Goal: Information Seeking & Learning: Learn about a topic

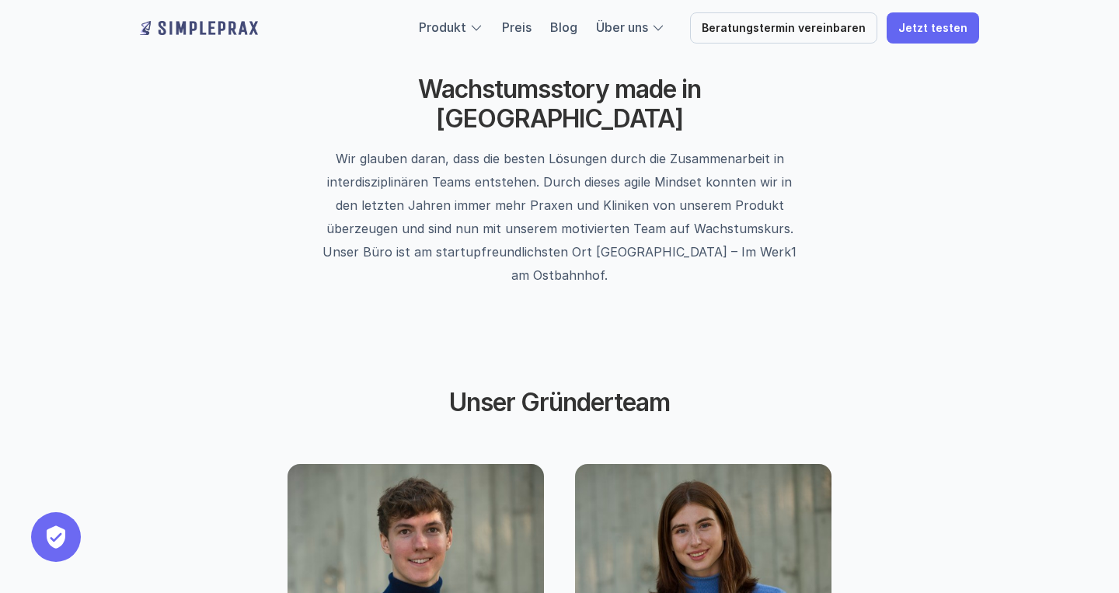
scroll to position [484, 0]
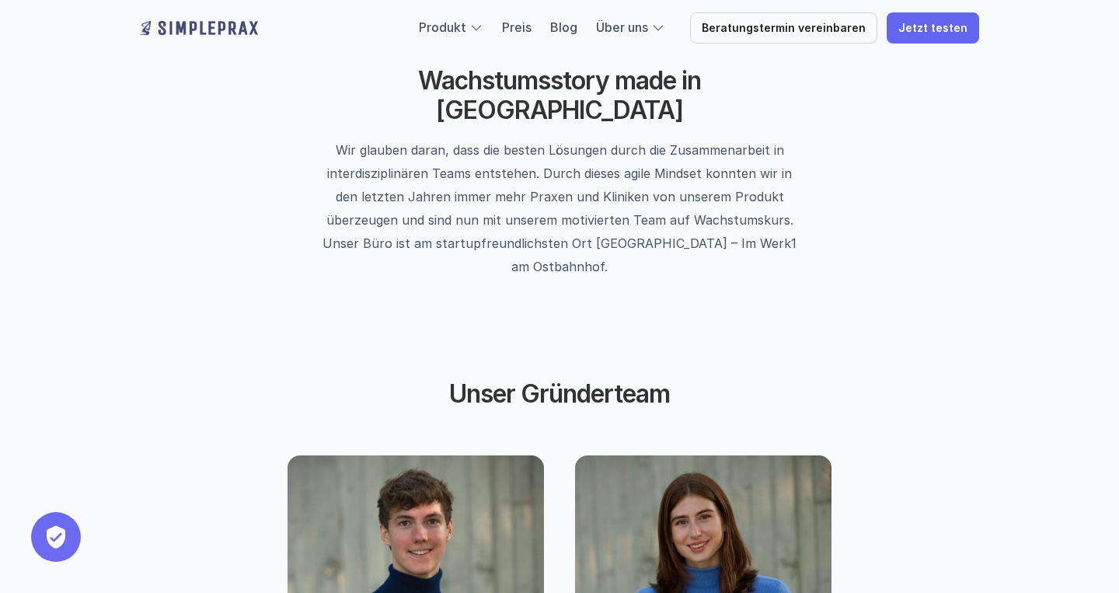
click at [440, 234] on div "Wachstumsstory made in [GEOGRAPHIC_DATA] Wir glauben daran, dass die besten Lös…" at bounding box center [559, 172] width 933 height 306
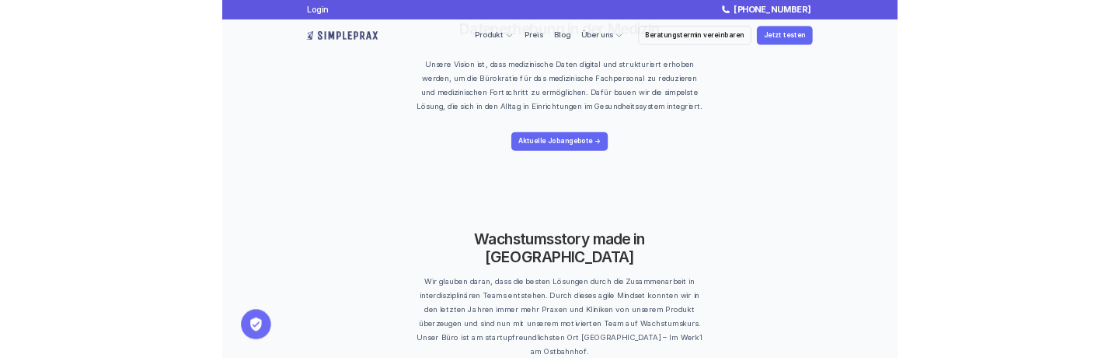
scroll to position [0, 0]
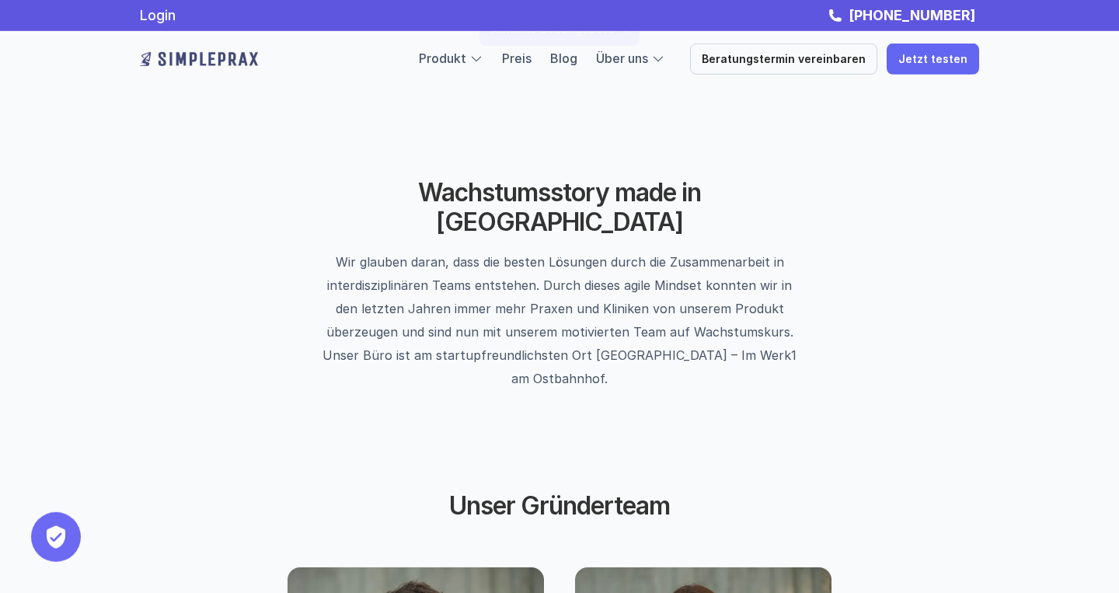
scroll to position [336, 0]
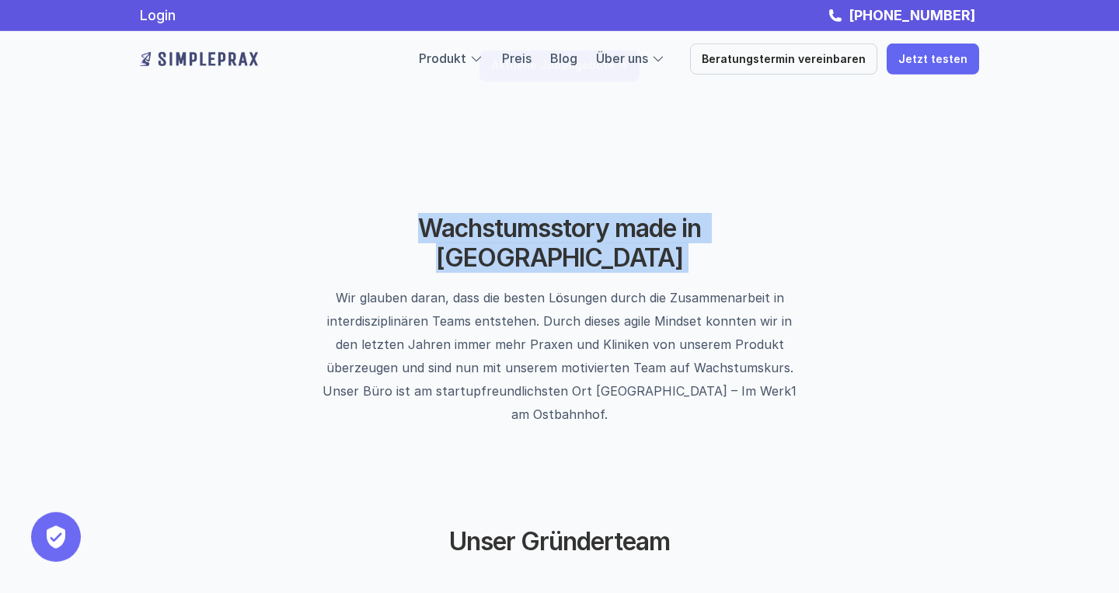
drag, startPoint x: 758, startPoint y: 232, endPoint x: 373, endPoint y: 223, distance: 384.9
click at [373, 223] on div "Wachstumsstory made in [GEOGRAPHIC_DATA] Wir glauben daran, dass die besten Lös…" at bounding box center [559, 320] width 597 height 212
click at [401, 235] on h2 "Wachstumsstory made in [GEOGRAPHIC_DATA]" at bounding box center [559, 244] width 389 height 60
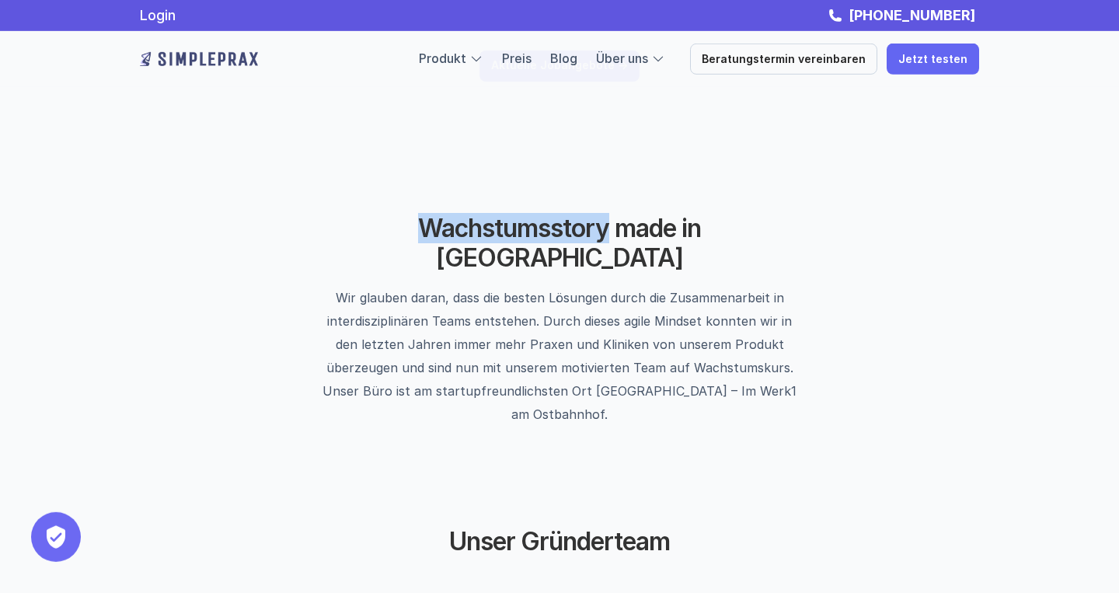
click at [401, 235] on h2 "Wachstumsstory made in [GEOGRAPHIC_DATA]" at bounding box center [559, 244] width 389 height 60
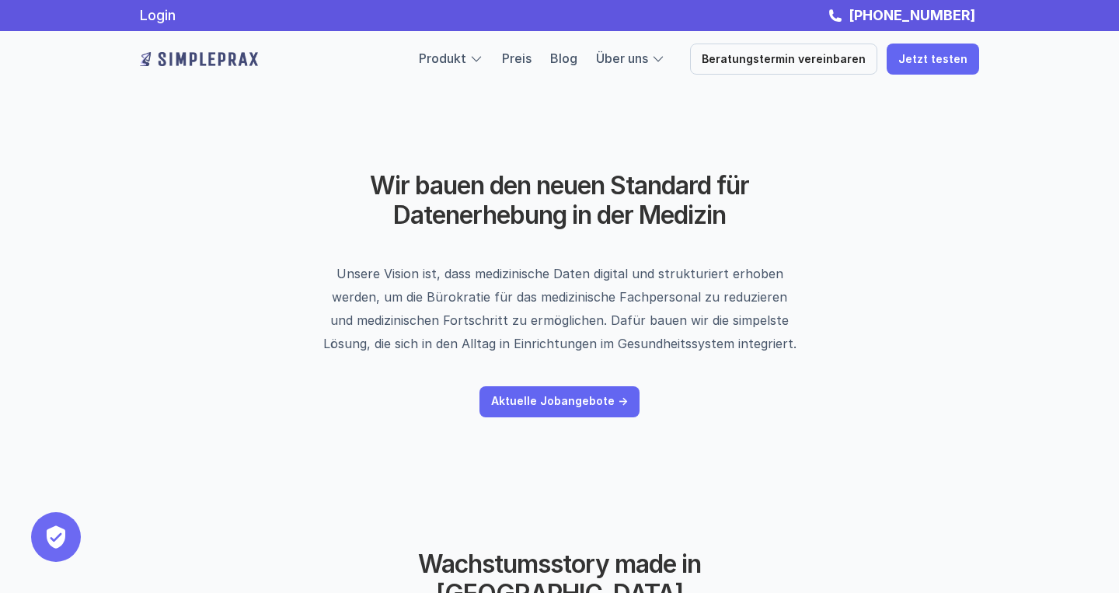
scroll to position [5, 0]
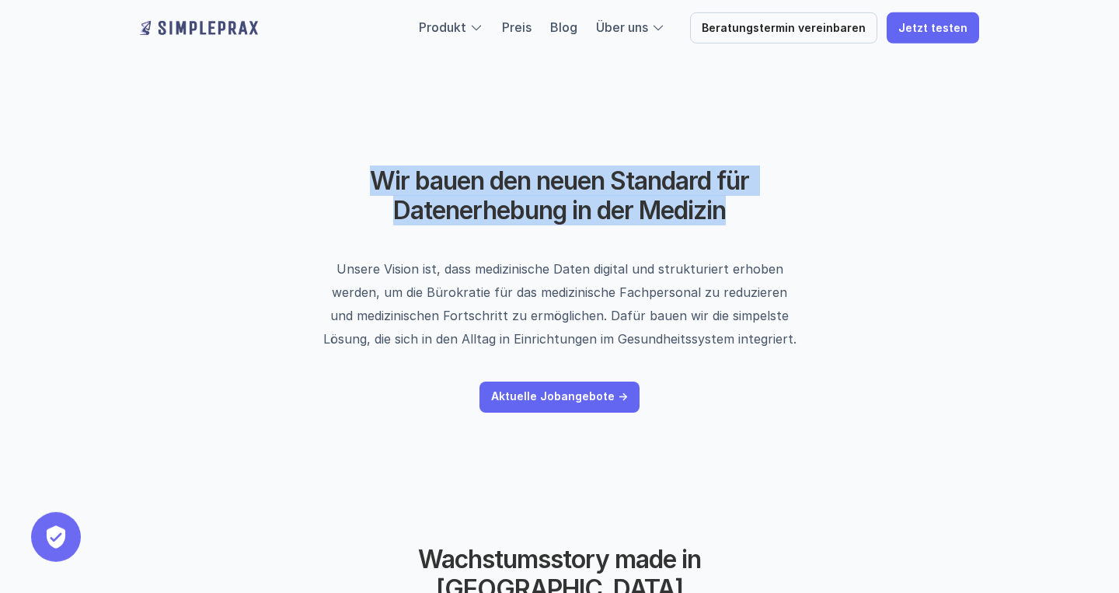
drag, startPoint x: 735, startPoint y: 217, endPoint x: 361, endPoint y: 190, distance: 374.9
click at [361, 190] on h2 "Wir bauen den neuen Standard für Datenerhebung in der Medizin" at bounding box center [560, 196] width 536 height 60
copy h2 "Wir bauen den neuen Standard für Datenerhebung in der Medizin"
click at [578, 194] on h2 "Wir bauen den neuen Standard für Datenerhebung in der Medizin" at bounding box center [560, 196] width 536 height 60
drag, startPoint x: 368, startPoint y: 173, endPoint x: 725, endPoint y: 229, distance: 361.2
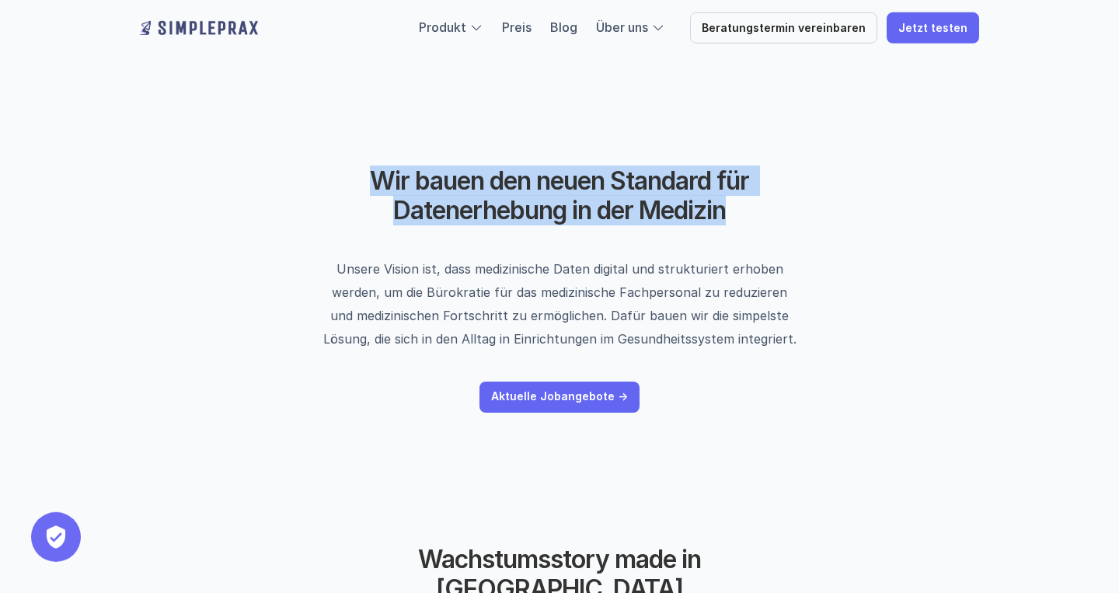
click at [726, 229] on header "Wir bauen den neuen Standard für Datenerhebung in der Medizin Unsere Vision ist…" at bounding box center [559, 290] width 933 height 402
copy h2 "Wir bauen den neuen Standard für Datenerhebung in der Medizin"
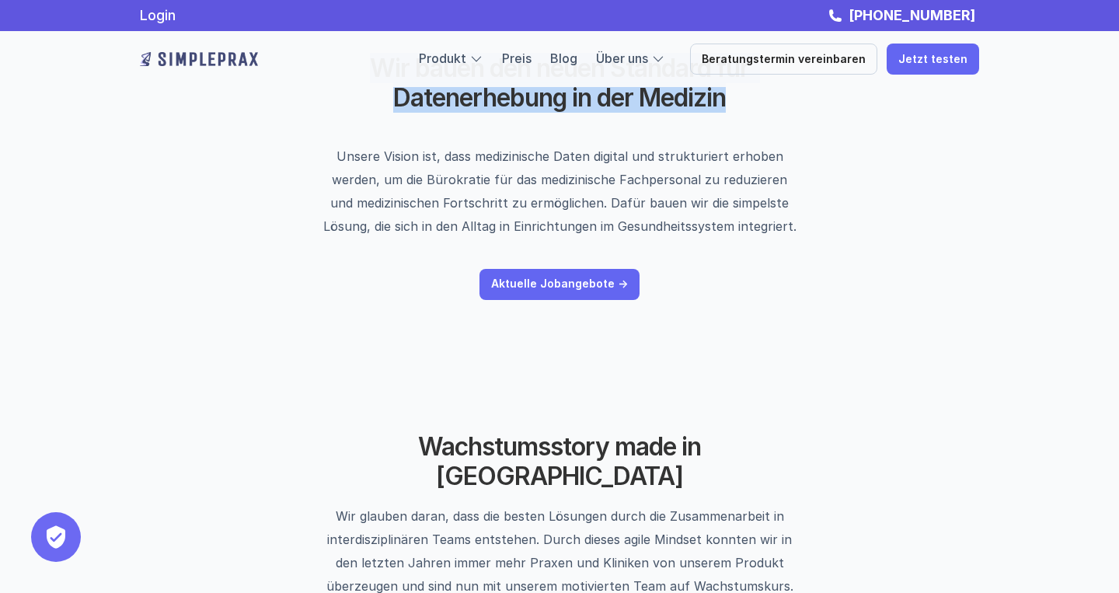
scroll to position [0, 0]
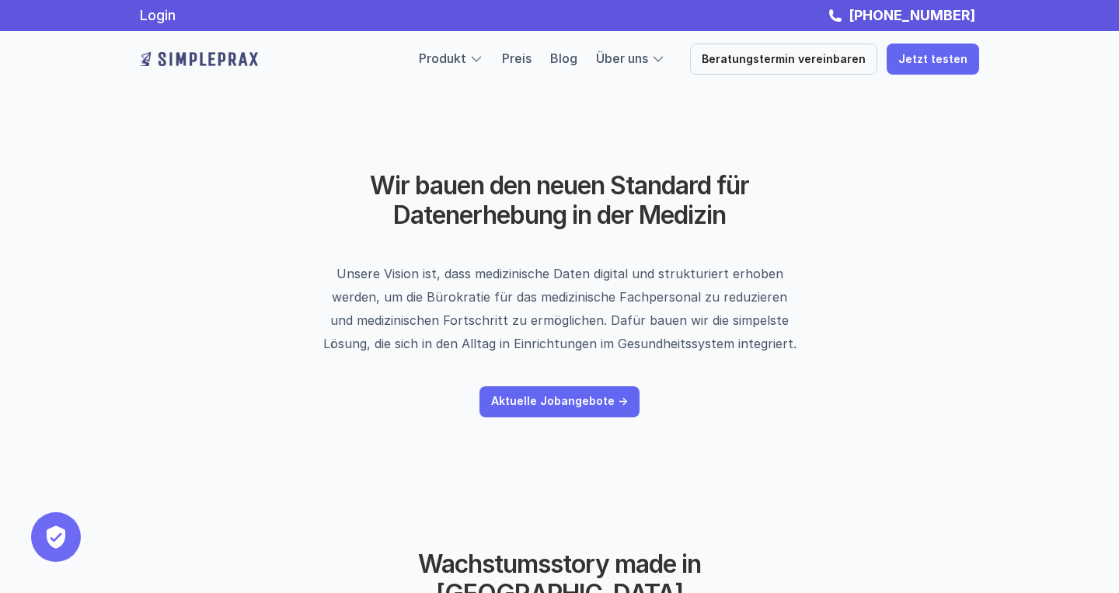
click at [503, 315] on p "Unsere Vision ist, dass medizinische Daten digital und strukturiert erhoben wer…" at bounding box center [560, 308] width 476 height 93
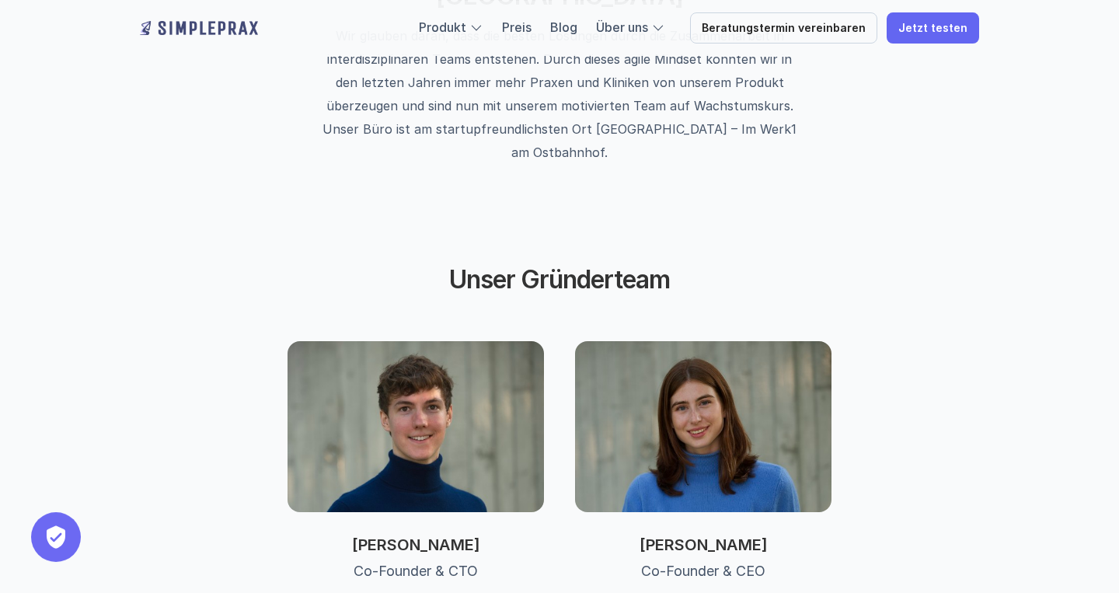
scroll to position [608, 0]
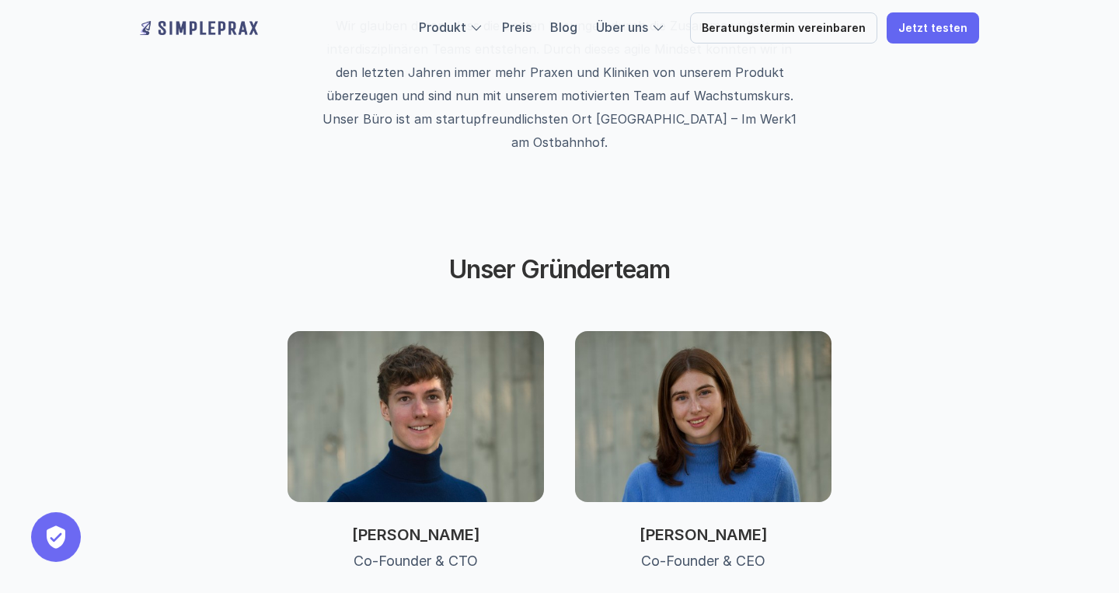
click at [60, 538] on button "Privatsphäre-Einstellungen" at bounding box center [56, 537] width 50 height 50
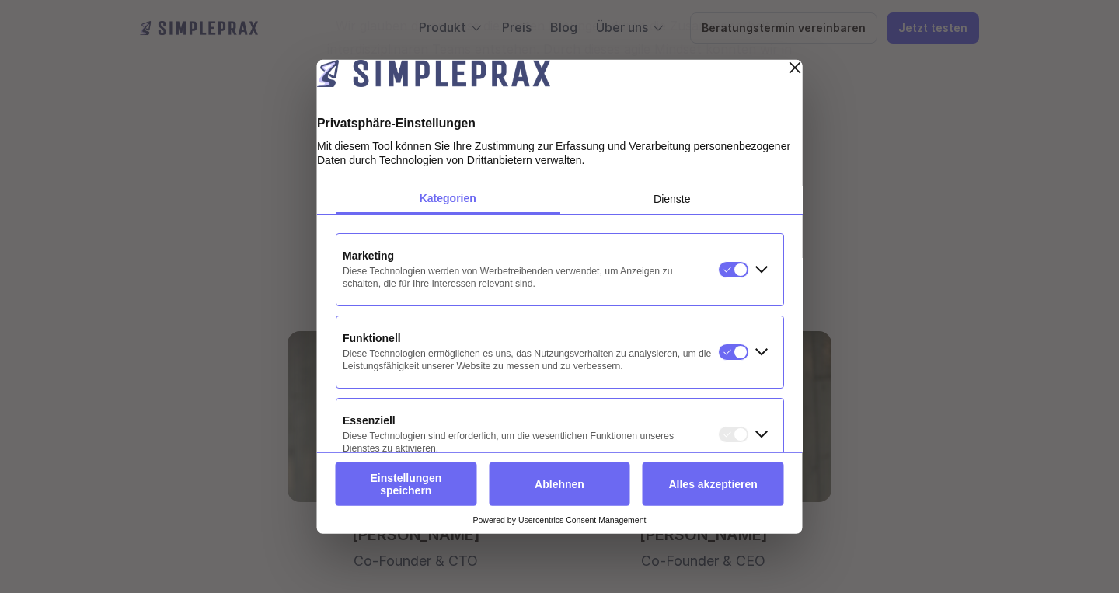
click at [784, 78] on div "Layer schließen" at bounding box center [795, 67] width 22 height 22
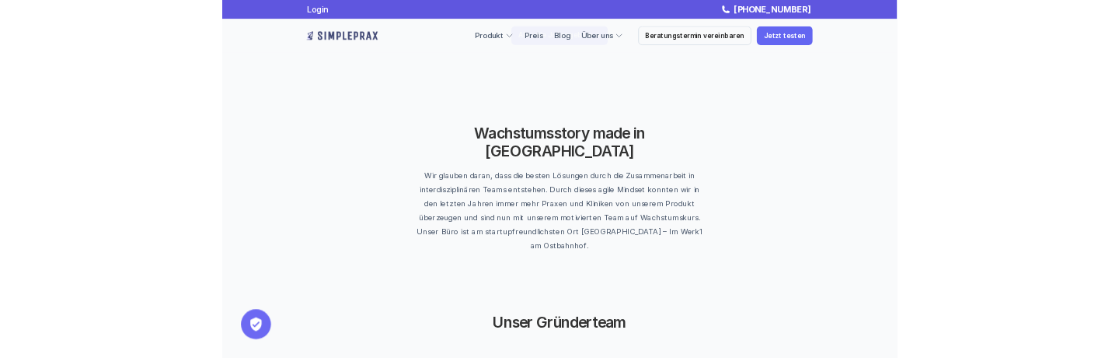
scroll to position [340, 0]
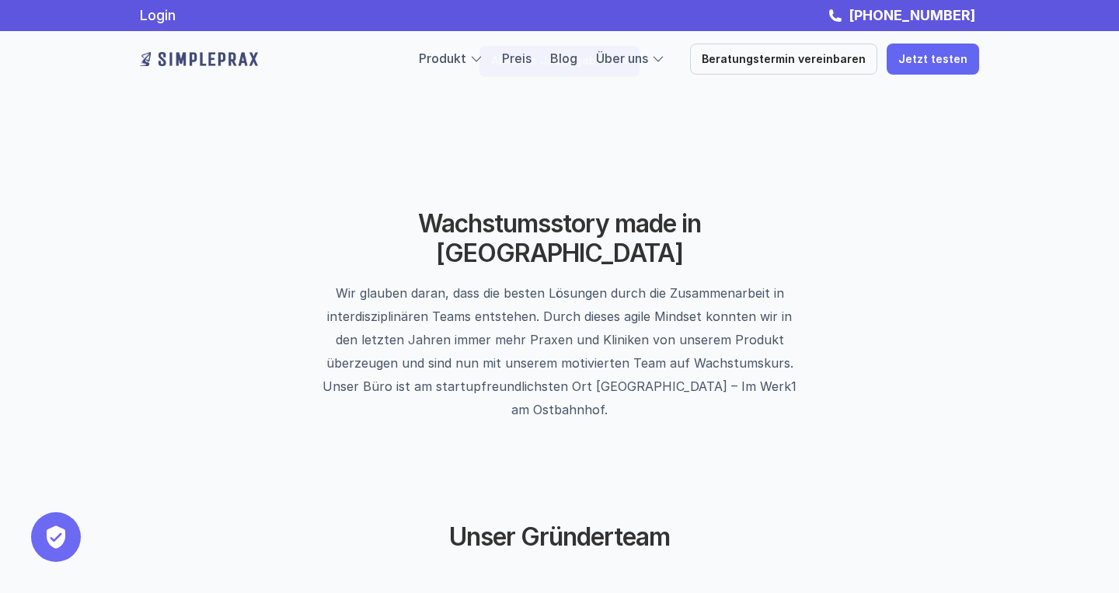
click at [452, 218] on h2 "Wachstumsstory made in [GEOGRAPHIC_DATA]" at bounding box center [559, 239] width 389 height 60
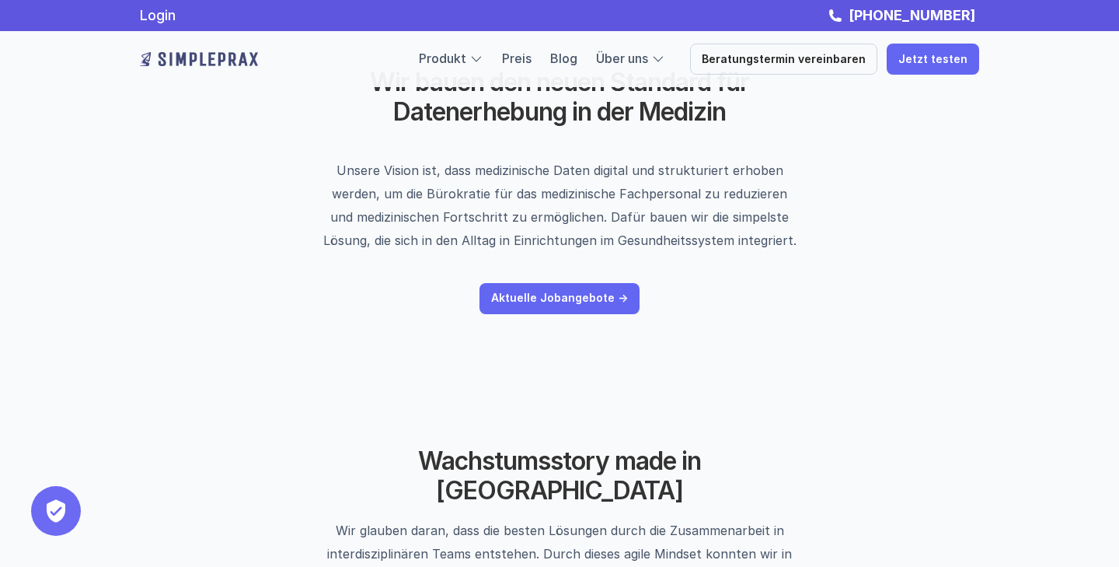
scroll to position [0, 0]
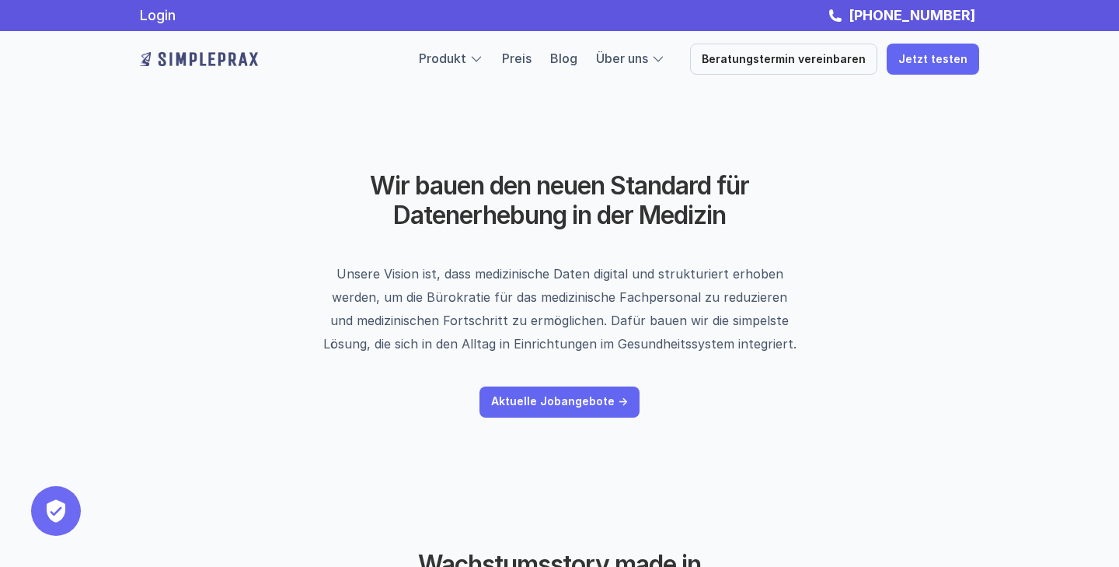
click at [232, 58] on img at bounding box center [199, 59] width 118 height 25
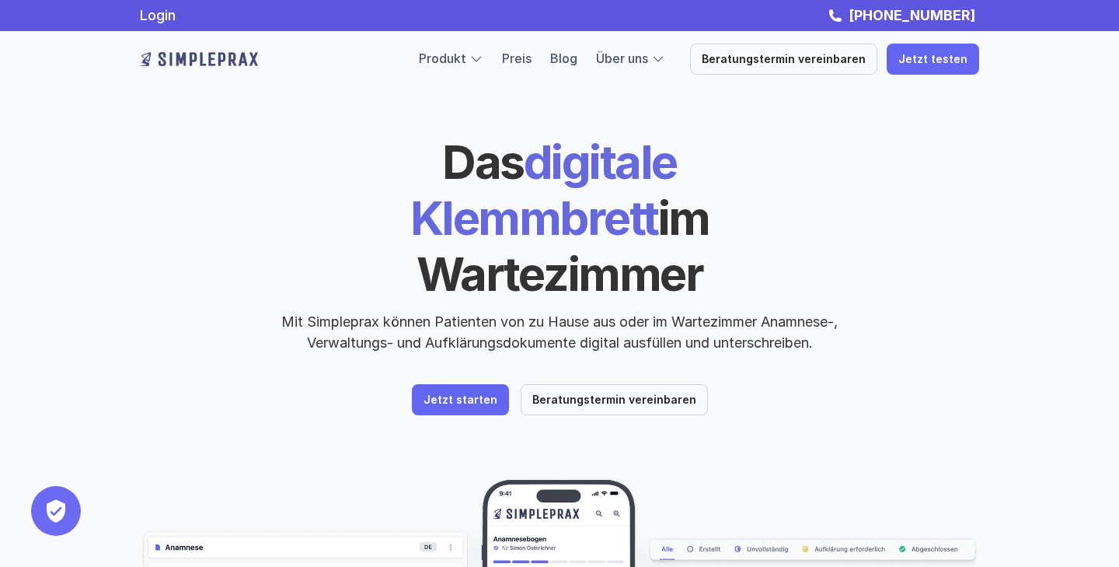
click at [233, 157] on div "Das digitale Klemmbrett im Wartezimmer Mit Simpleprax können Patienten von zu H…" at bounding box center [560, 243] width 840 height 219
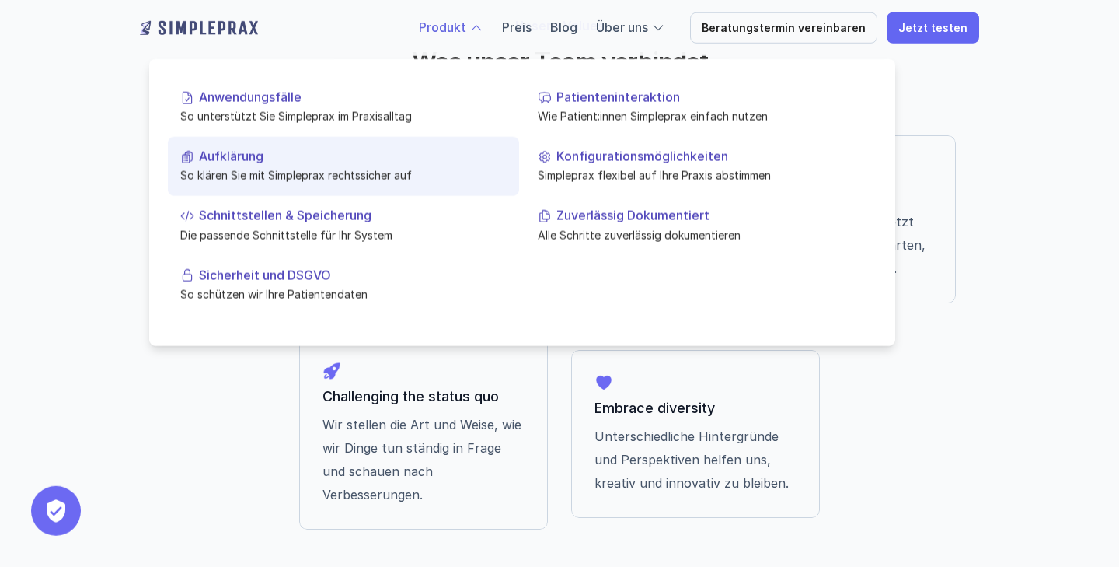
scroll to position [1273, 0]
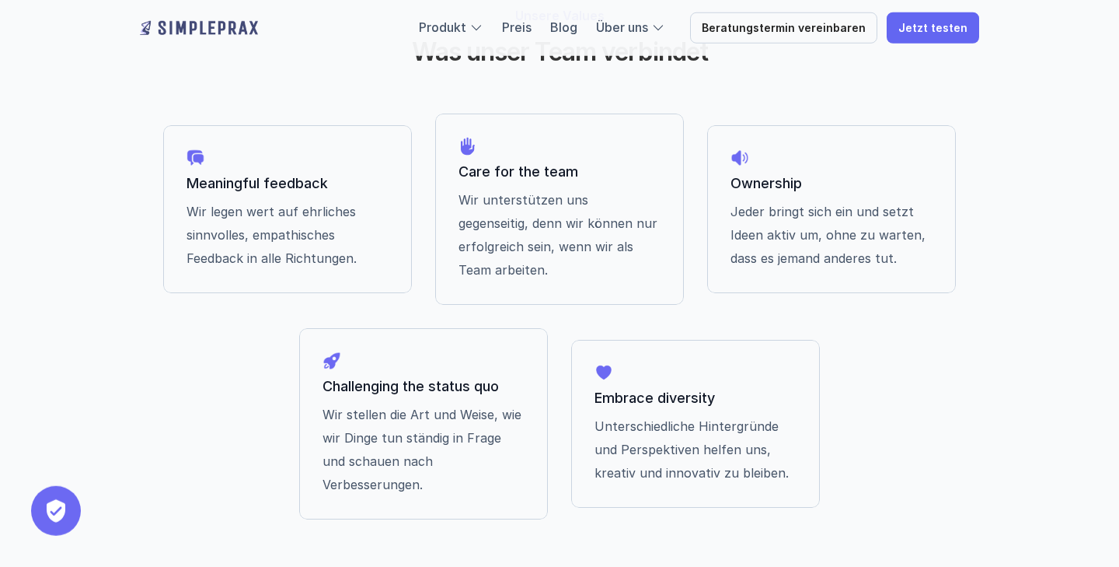
click at [979, 301] on div "Meaningful feedback Wir legen wert auf ehrliches sinnvolles, empathisches Feedb…" at bounding box center [560, 315] width 840 height 405
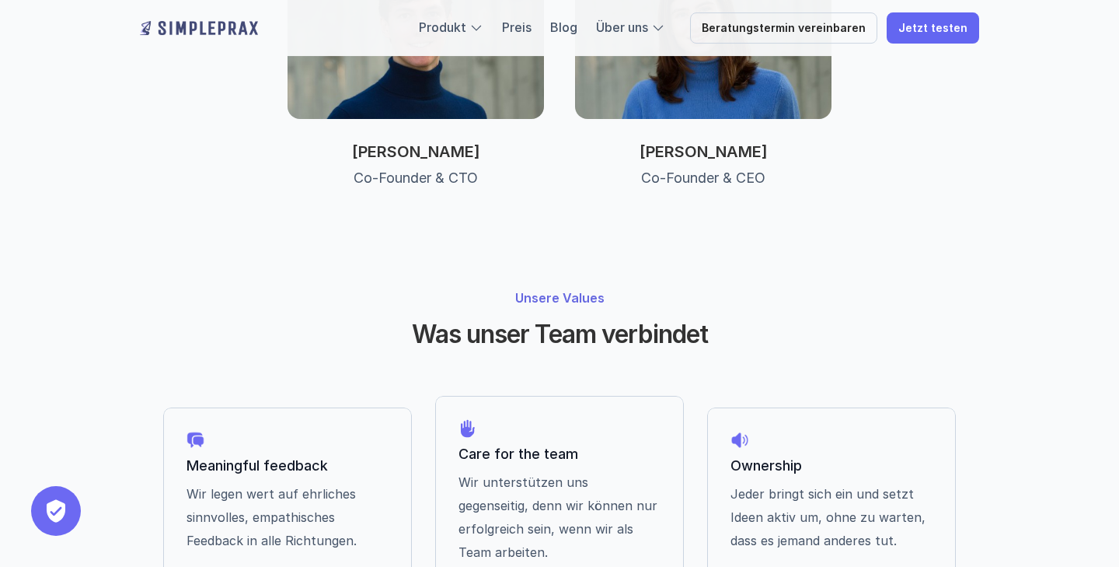
scroll to position [994, 0]
